Goal: Communication & Community: Share content

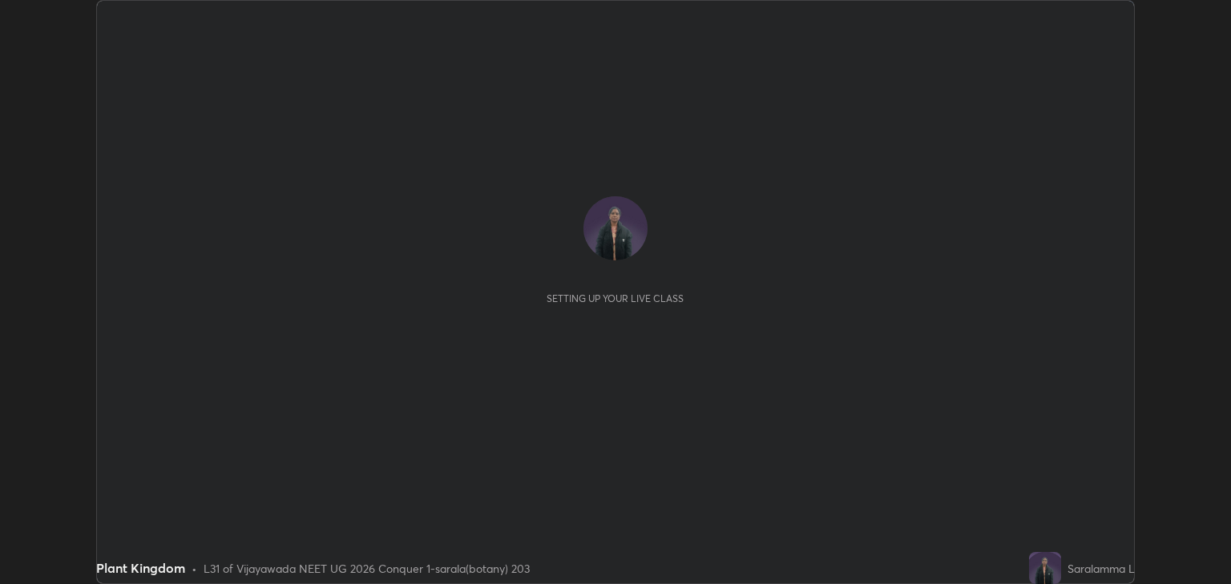
scroll to position [584, 1231]
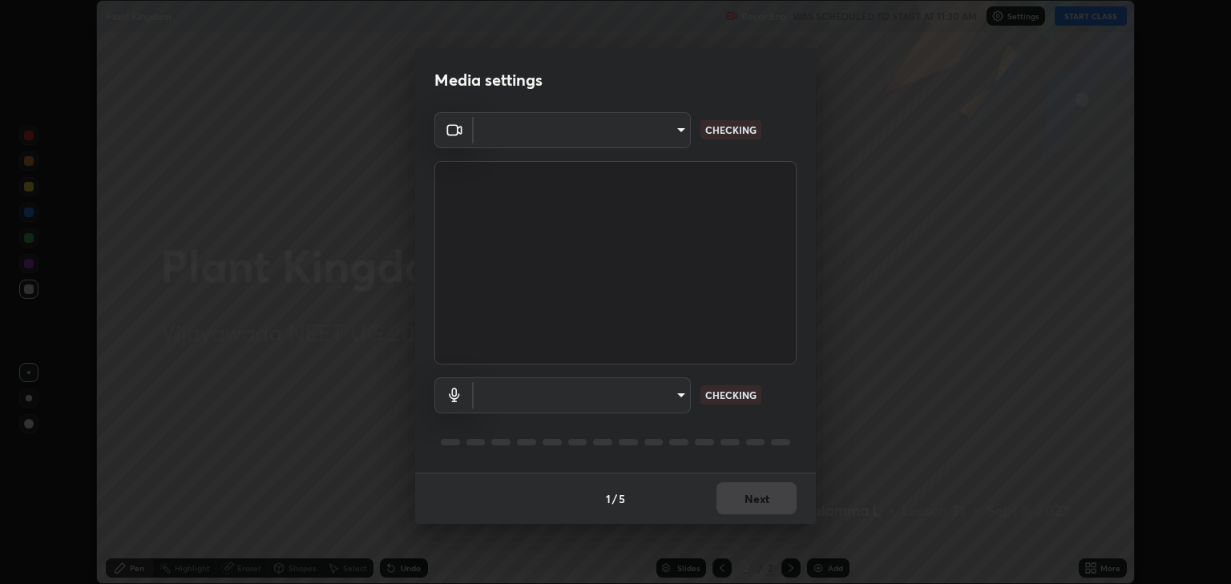
type input "18efe283419ebebb34f3f069735d570d1efa482ca5ebb0fbe8eacb96b6d22603"
type input "communications"
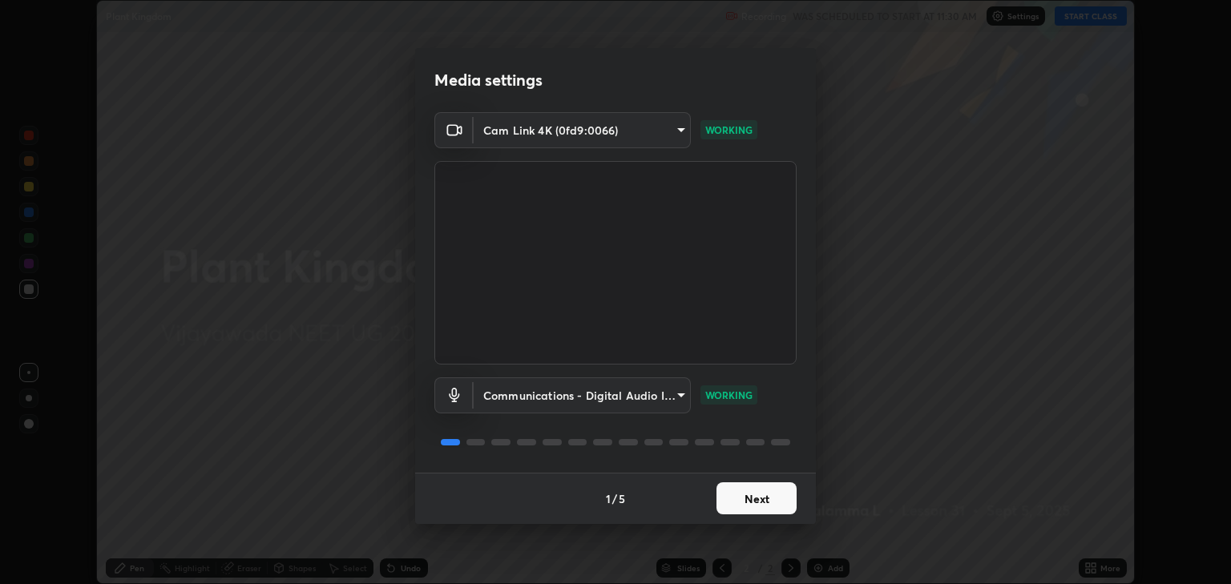
click at [770, 497] on button "Next" at bounding box center [757, 499] width 80 height 32
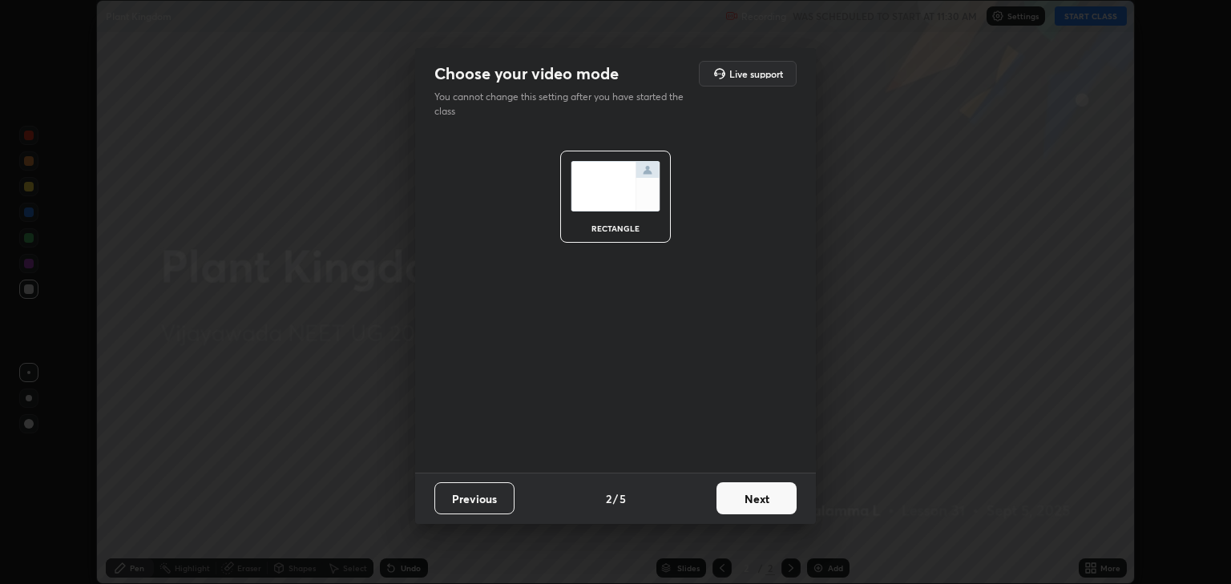
click at [770, 501] on button "Next" at bounding box center [757, 499] width 80 height 32
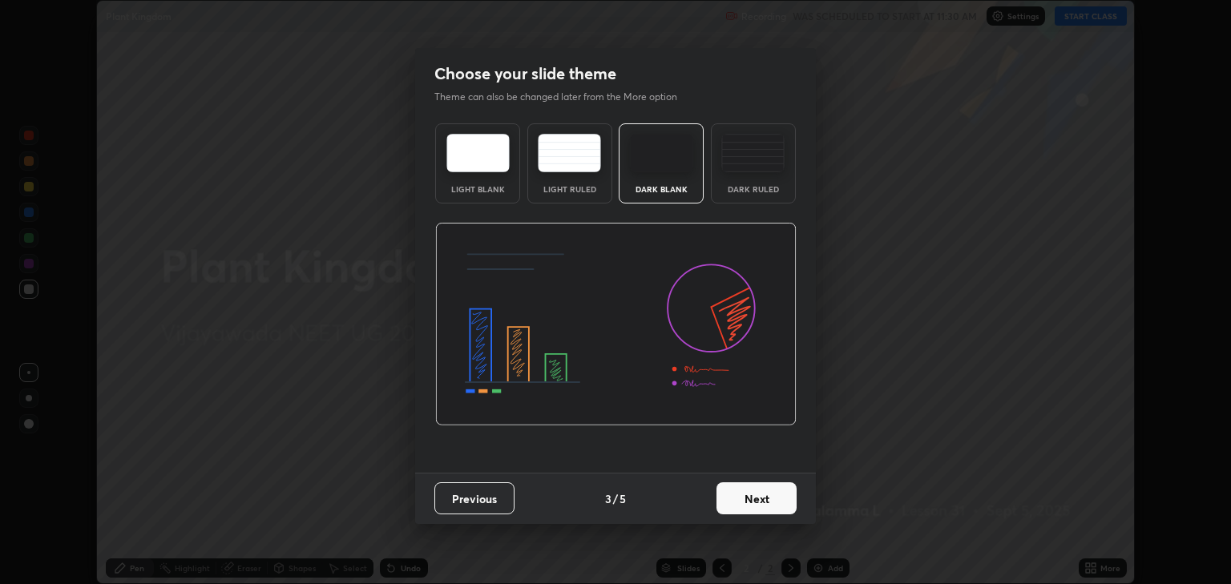
click at [765, 499] on button "Next" at bounding box center [757, 499] width 80 height 32
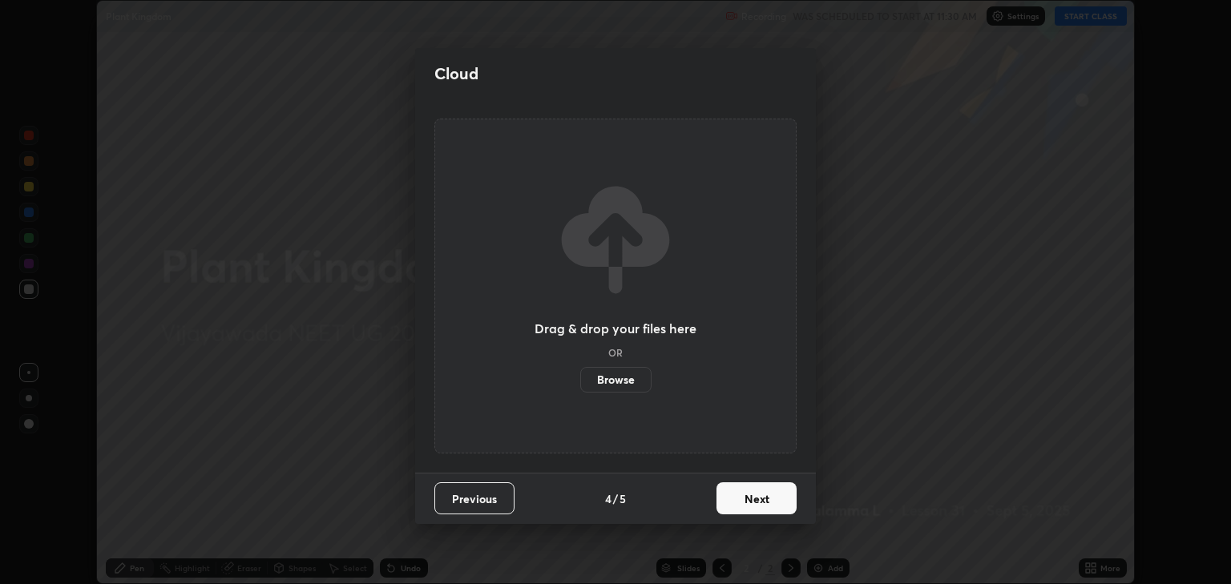
click at [765, 499] on button "Next" at bounding box center [757, 499] width 80 height 32
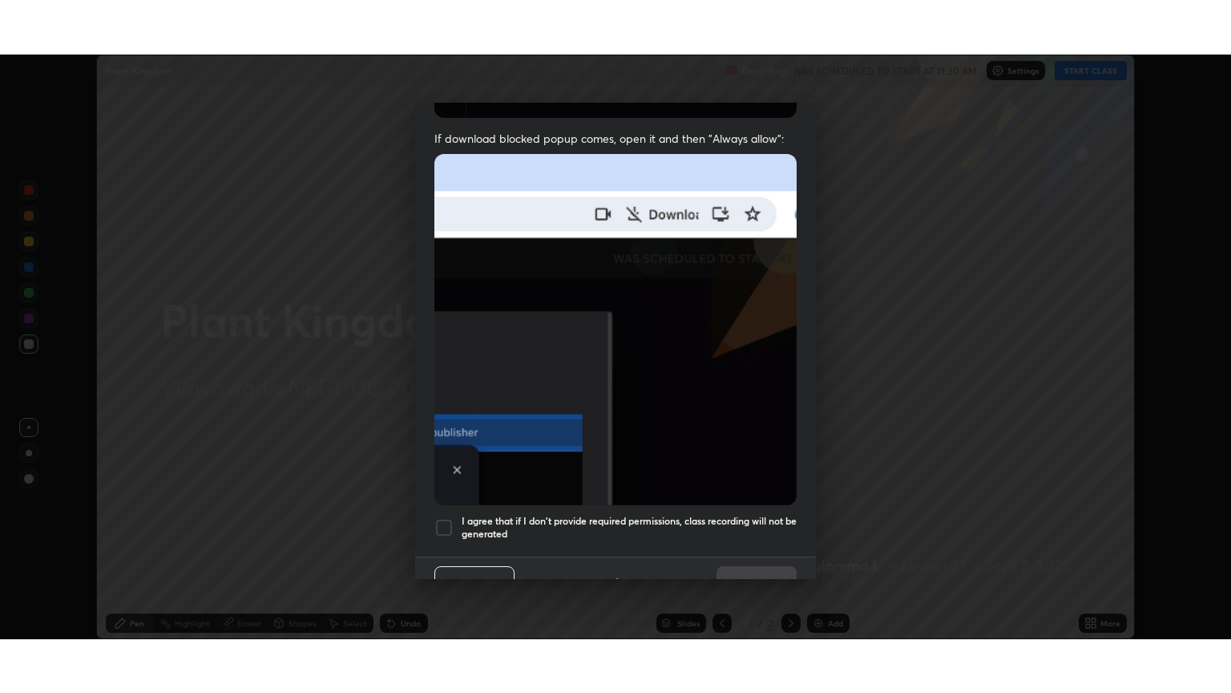
scroll to position [325, 0]
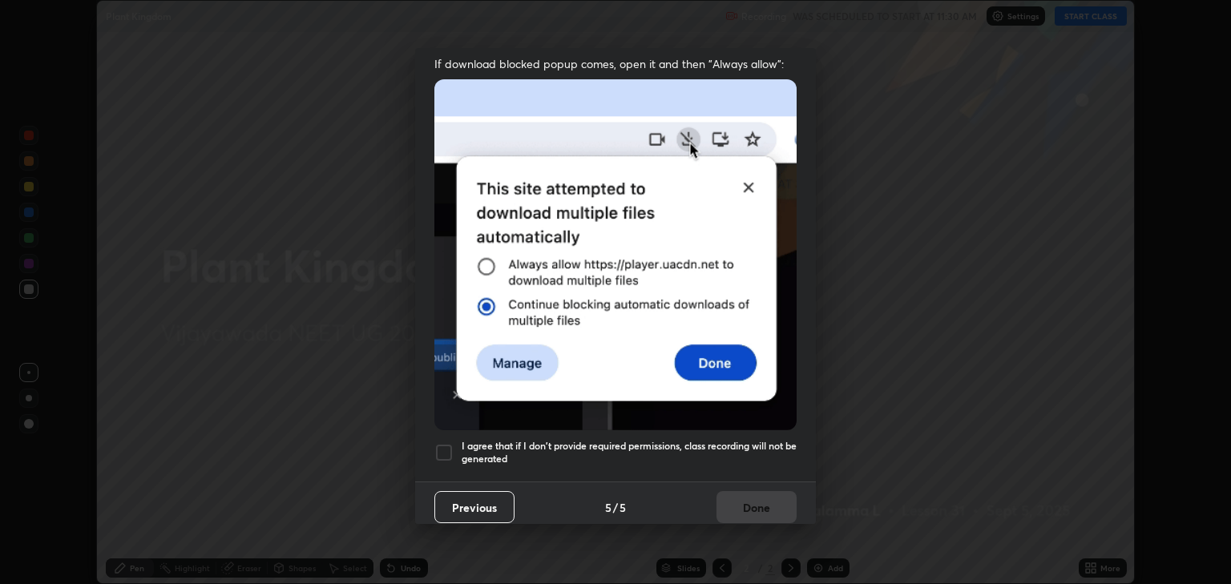
click at [441, 443] on div at bounding box center [444, 452] width 19 height 19
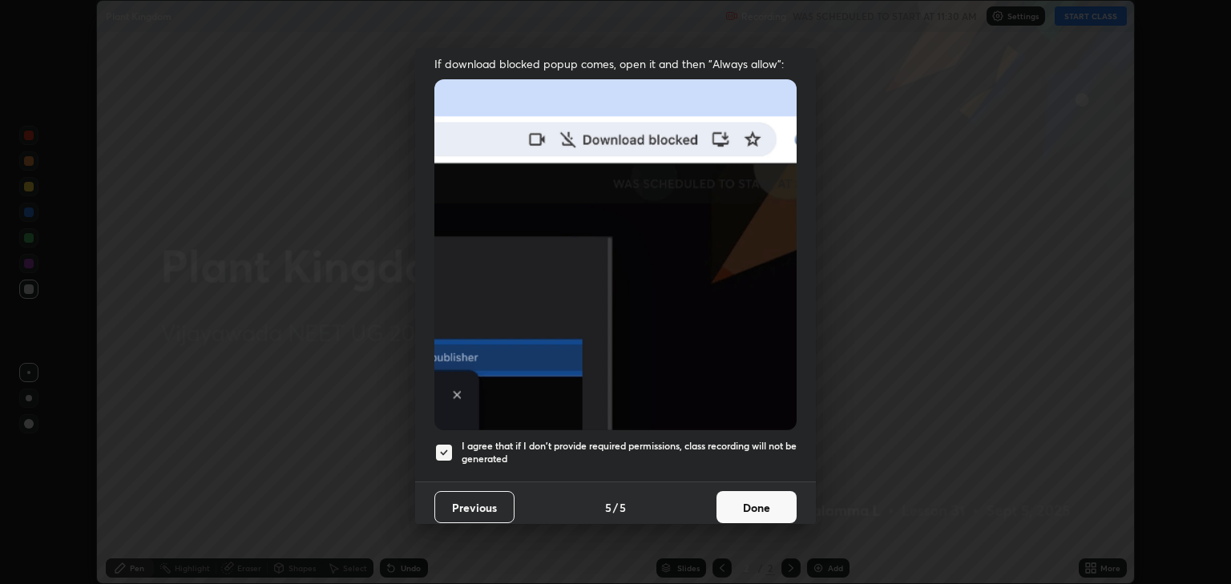
click at [764, 501] on button "Done" at bounding box center [757, 507] width 80 height 32
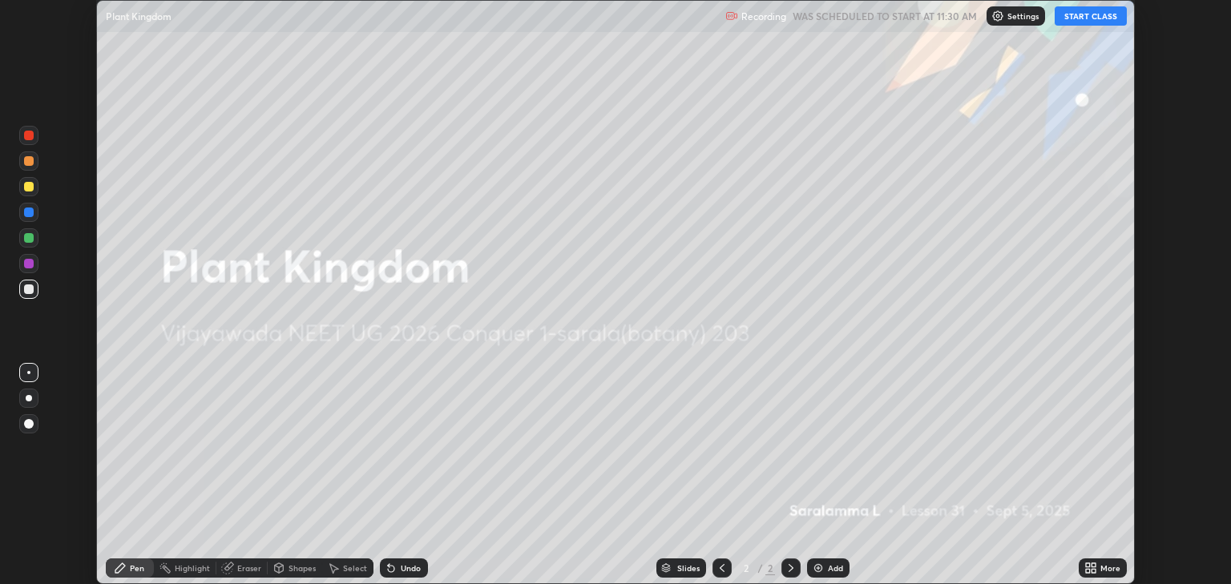
click at [1091, 567] on icon at bounding box center [1091, 568] width 13 height 13
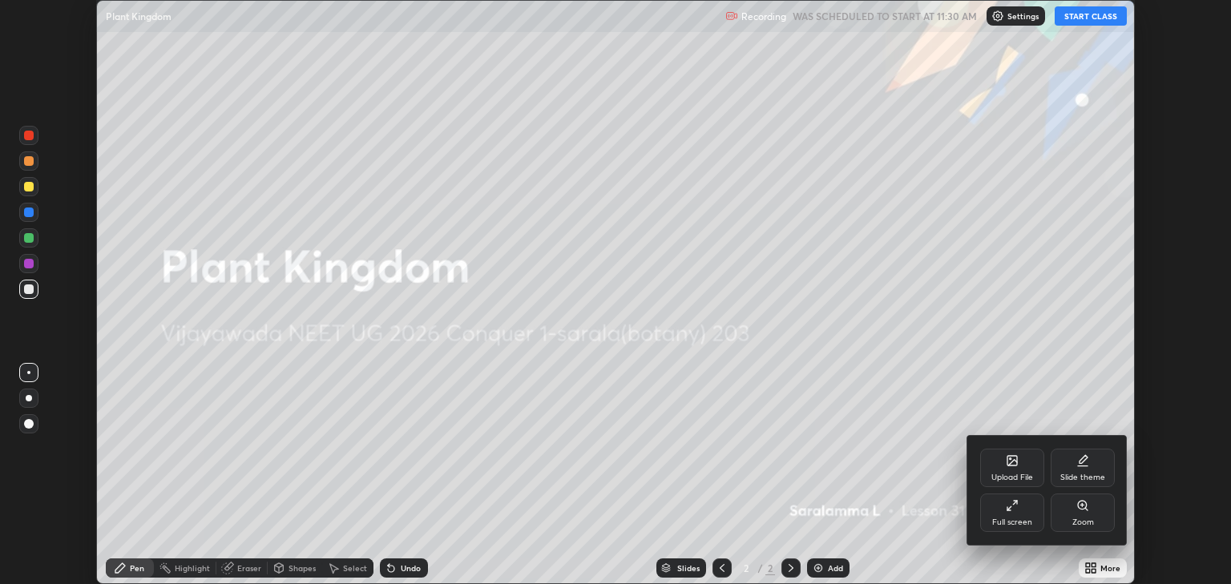
click at [1019, 520] on div "Full screen" at bounding box center [1013, 523] width 40 height 8
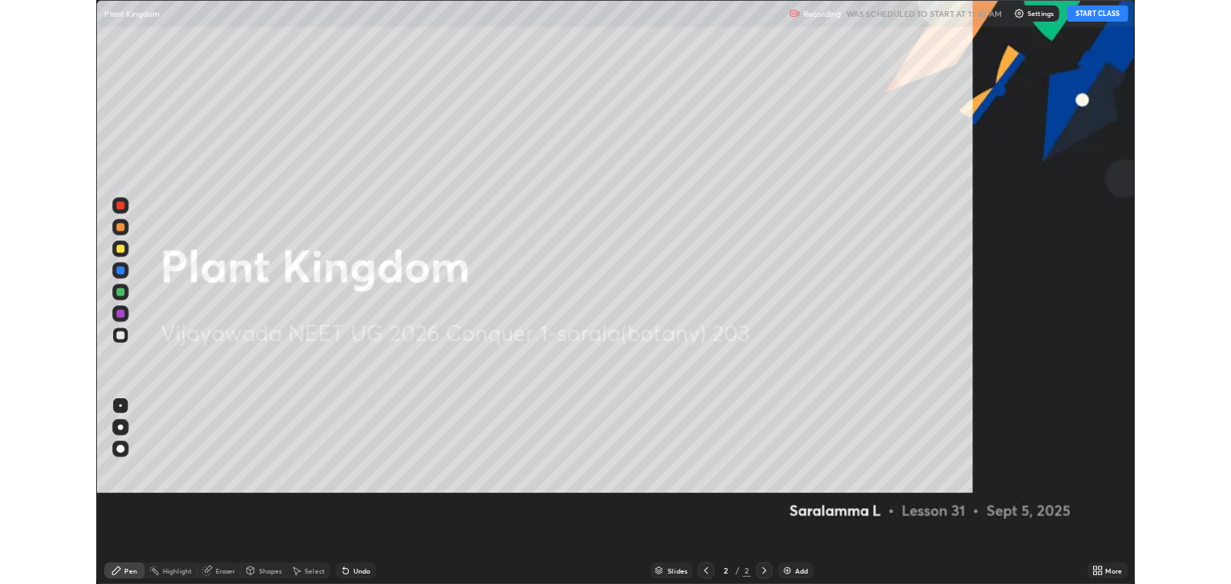
scroll to position [693, 1231]
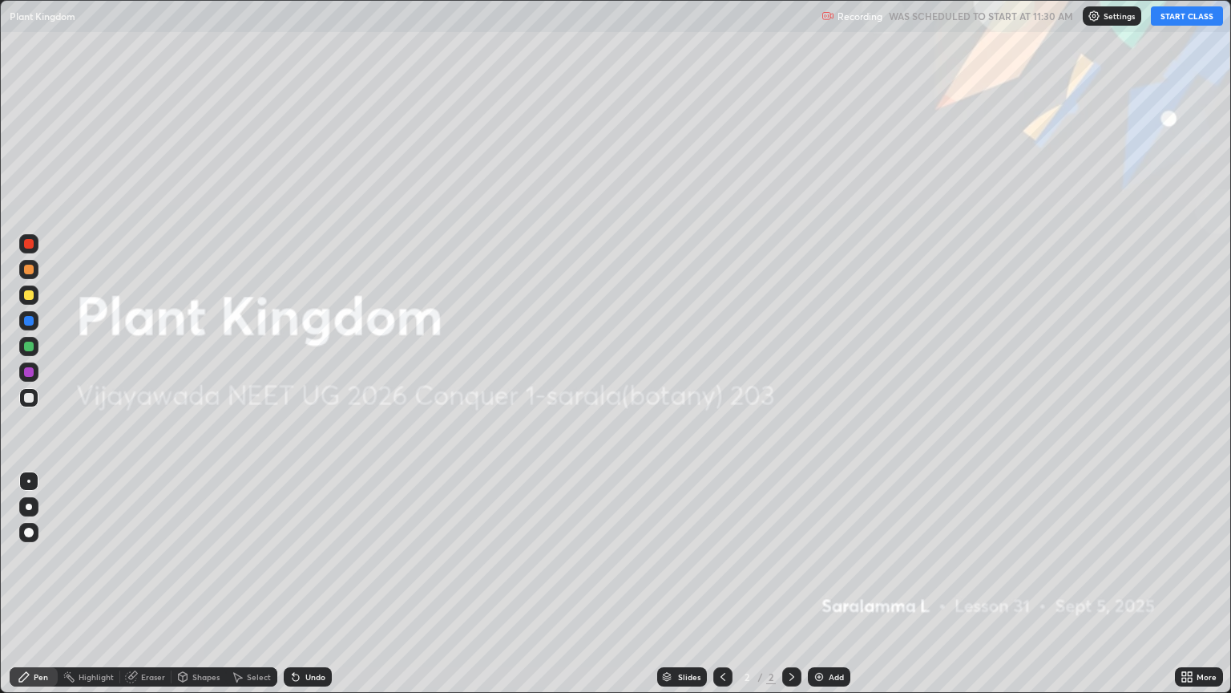
click at [819, 584] on div "Add" at bounding box center [829, 676] width 42 height 19
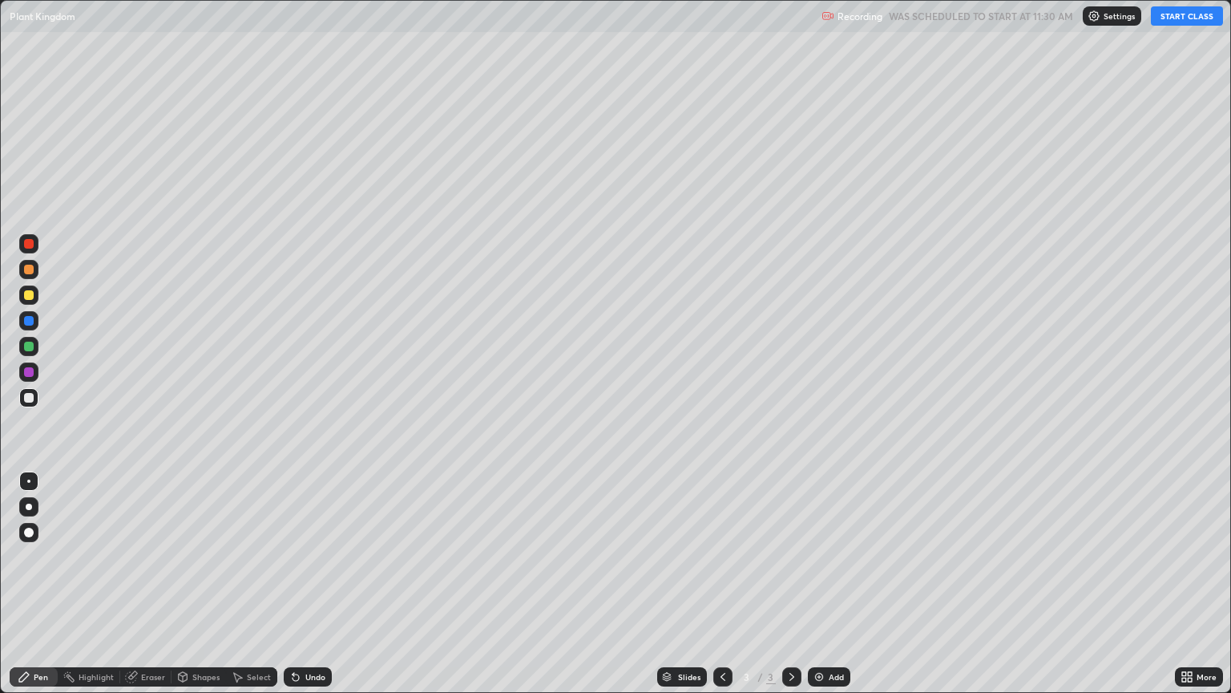
click at [1182, 18] on button "START CLASS" at bounding box center [1187, 15] width 72 height 19
click at [818, 584] on img at bounding box center [819, 676] width 13 height 13
click at [0, 584] on div "Setting up your live class" at bounding box center [615, 346] width 1231 height 693
click at [29, 298] on div at bounding box center [29, 295] width 10 height 10
click at [813, 584] on img at bounding box center [819, 676] width 13 height 13
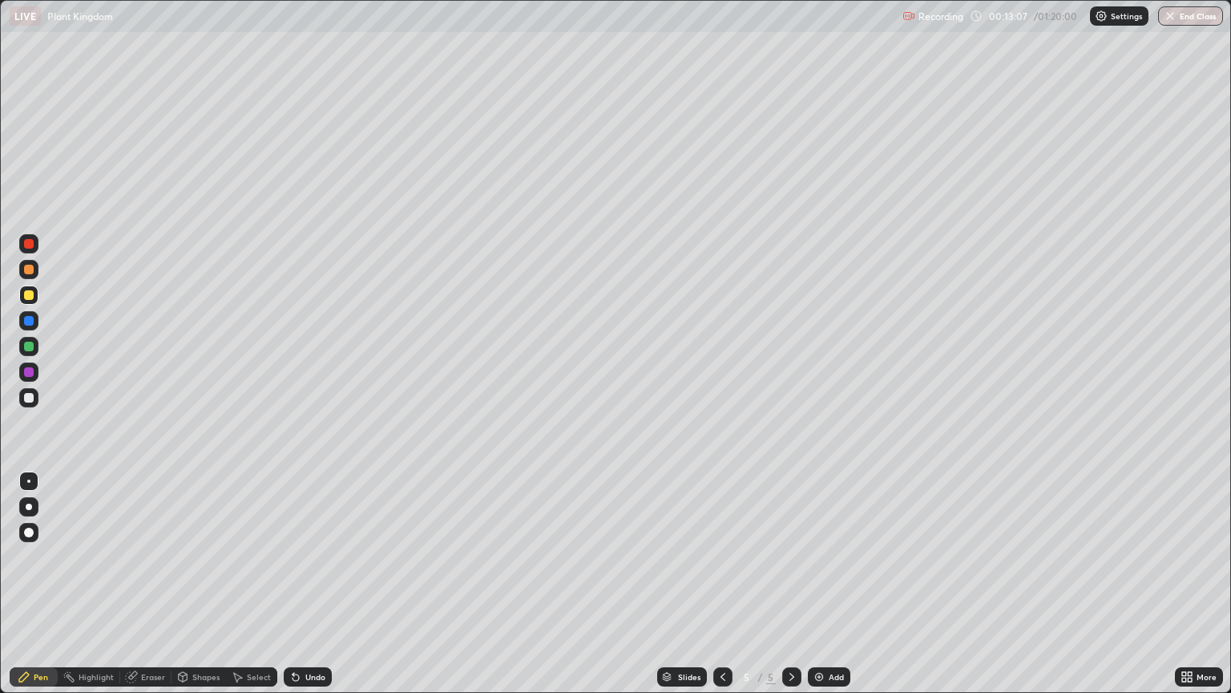
click at [30, 399] on div at bounding box center [29, 398] width 10 height 10
click at [30, 346] on div at bounding box center [29, 347] width 10 height 10
click at [35, 272] on div at bounding box center [28, 269] width 19 height 19
click at [468, 584] on div "Slides 5 / 5 Add" at bounding box center [753, 677] width 843 height 32
click at [817, 584] on img at bounding box center [819, 676] width 13 height 13
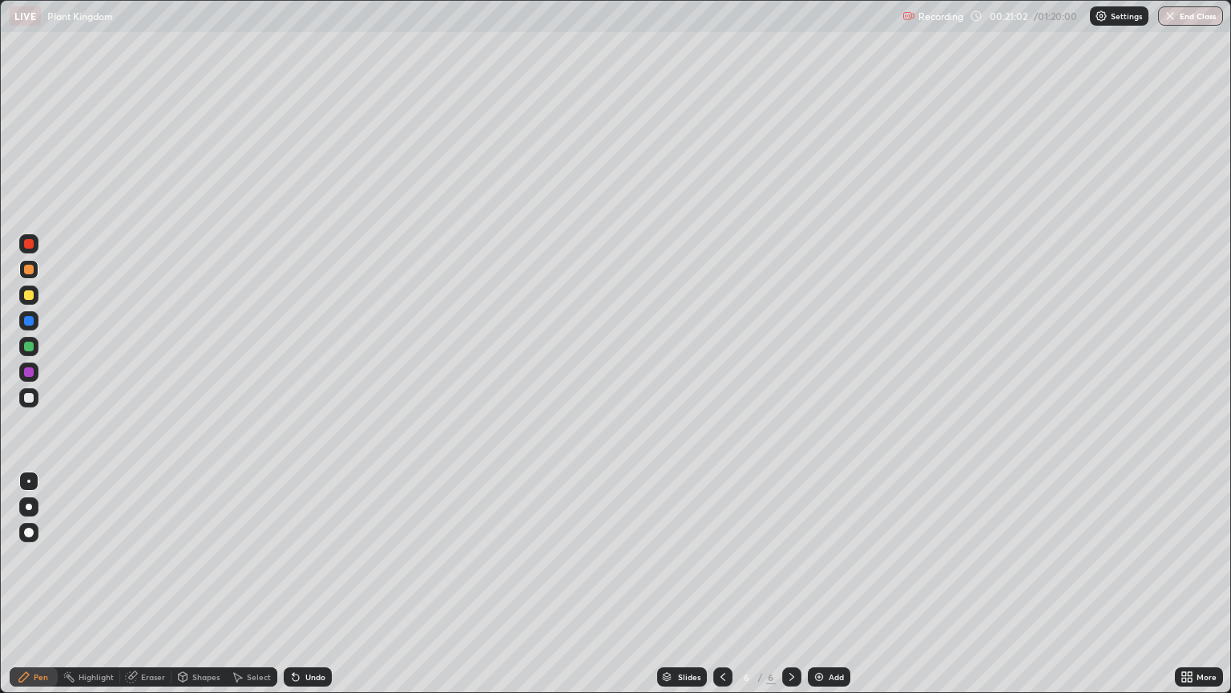
click at [29, 399] on div at bounding box center [29, 398] width 10 height 10
click at [29, 269] on div at bounding box center [29, 270] width 10 height 10
click at [31, 398] on div at bounding box center [29, 398] width 10 height 10
click at [28, 271] on div at bounding box center [29, 270] width 10 height 10
click at [29, 348] on div at bounding box center [29, 347] width 10 height 10
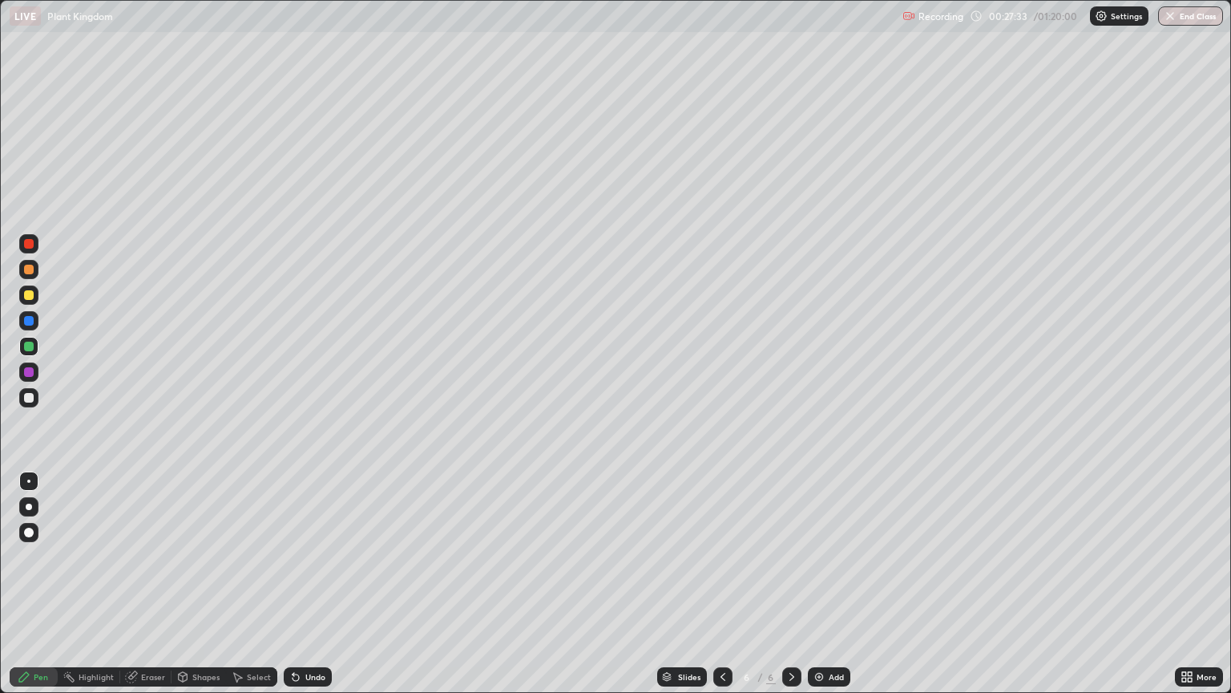
click at [28, 295] on div at bounding box center [29, 295] width 10 height 10
click at [0, 584] on div "Setting up your live class" at bounding box center [615, 346] width 1231 height 693
click at [26, 244] on div at bounding box center [29, 244] width 10 height 10
click at [817, 584] on img at bounding box center [819, 676] width 13 height 13
click at [27, 296] on div at bounding box center [29, 295] width 10 height 10
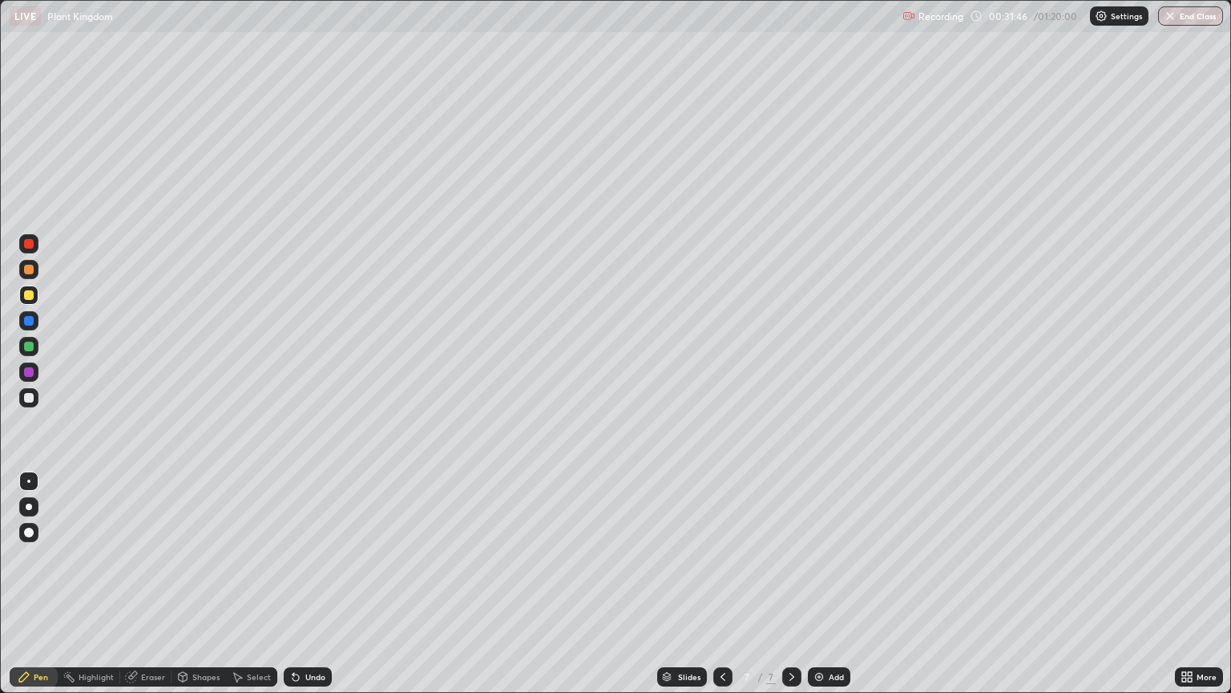
click at [10, 584] on div "Pen" at bounding box center [34, 676] width 48 height 19
click at [136, 584] on icon at bounding box center [132, 675] width 9 height 8
click at [26, 584] on icon at bounding box center [24, 677] width 10 height 10
click at [27, 244] on div at bounding box center [29, 244] width 10 height 10
click at [1171, 22] on img "button" at bounding box center [1170, 16] width 13 height 13
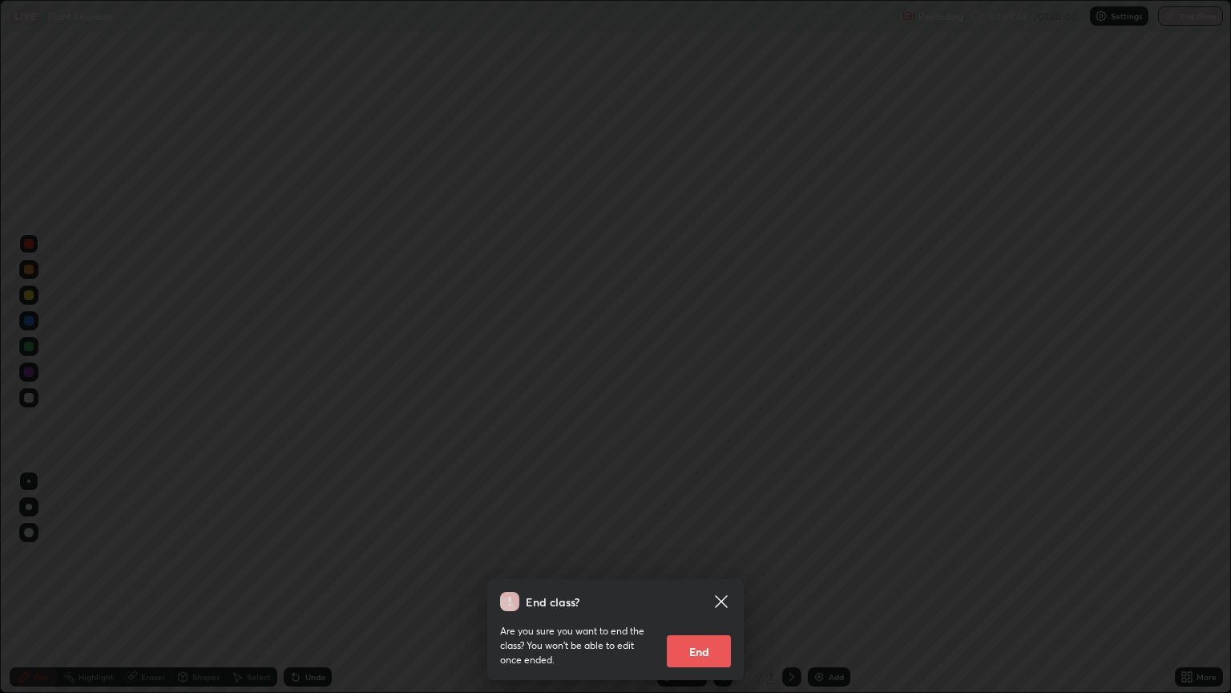
click at [695, 584] on button "End" at bounding box center [699, 651] width 64 height 32
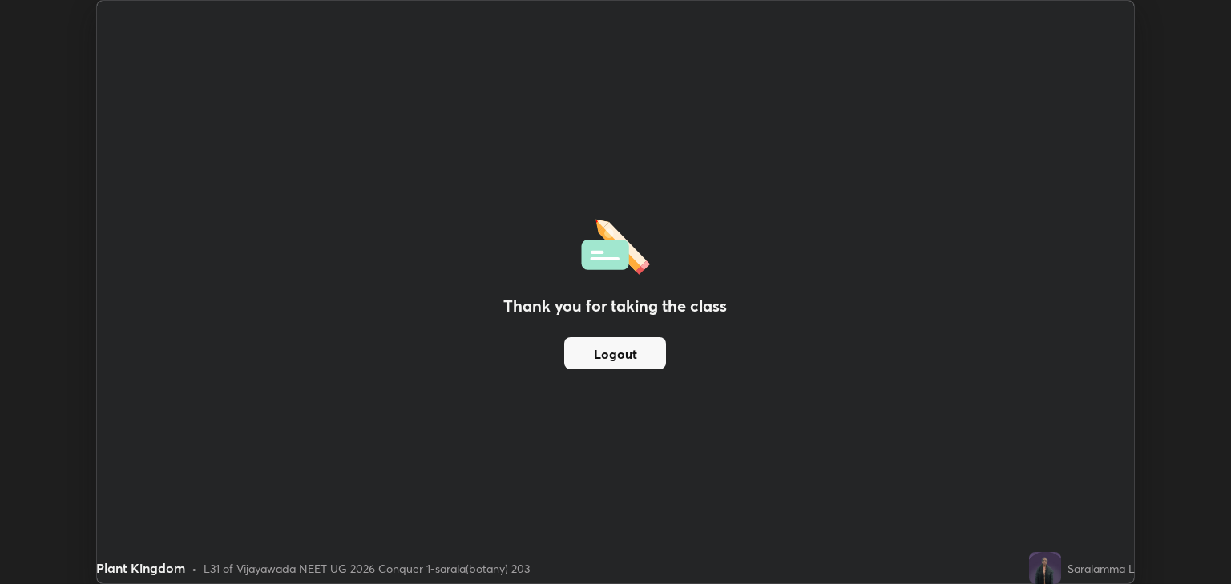
scroll to position [79588, 78942]
